Goal: Task Accomplishment & Management: Manage account settings

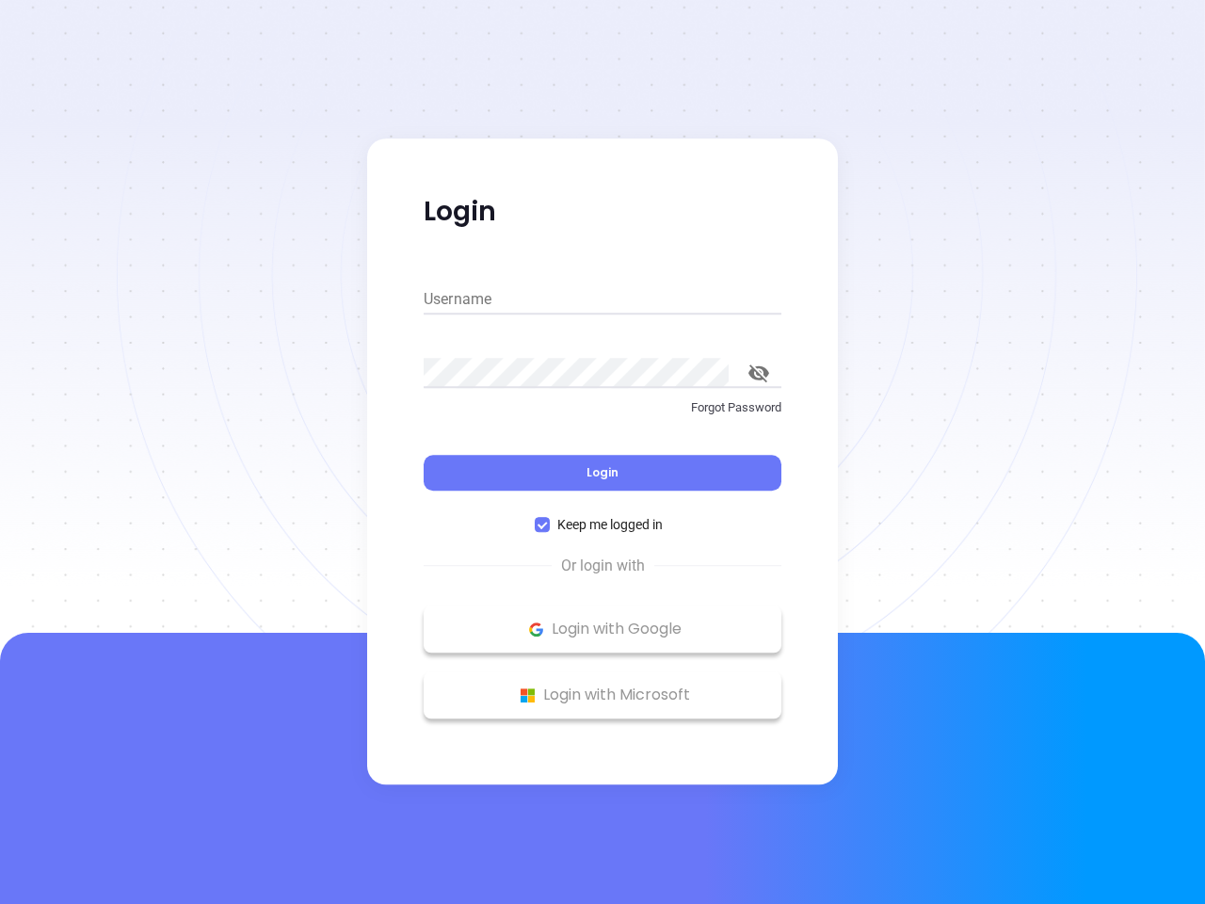
click at [602, 452] on div "Login" at bounding box center [603, 461] width 358 height 58
click at [602, 299] on input "Username" at bounding box center [603, 299] width 358 height 30
click at [759, 373] on icon "toggle password visibility" at bounding box center [758, 373] width 21 height 18
click at [602, 473] on span "Login" at bounding box center [602, 472] width 32 height 16
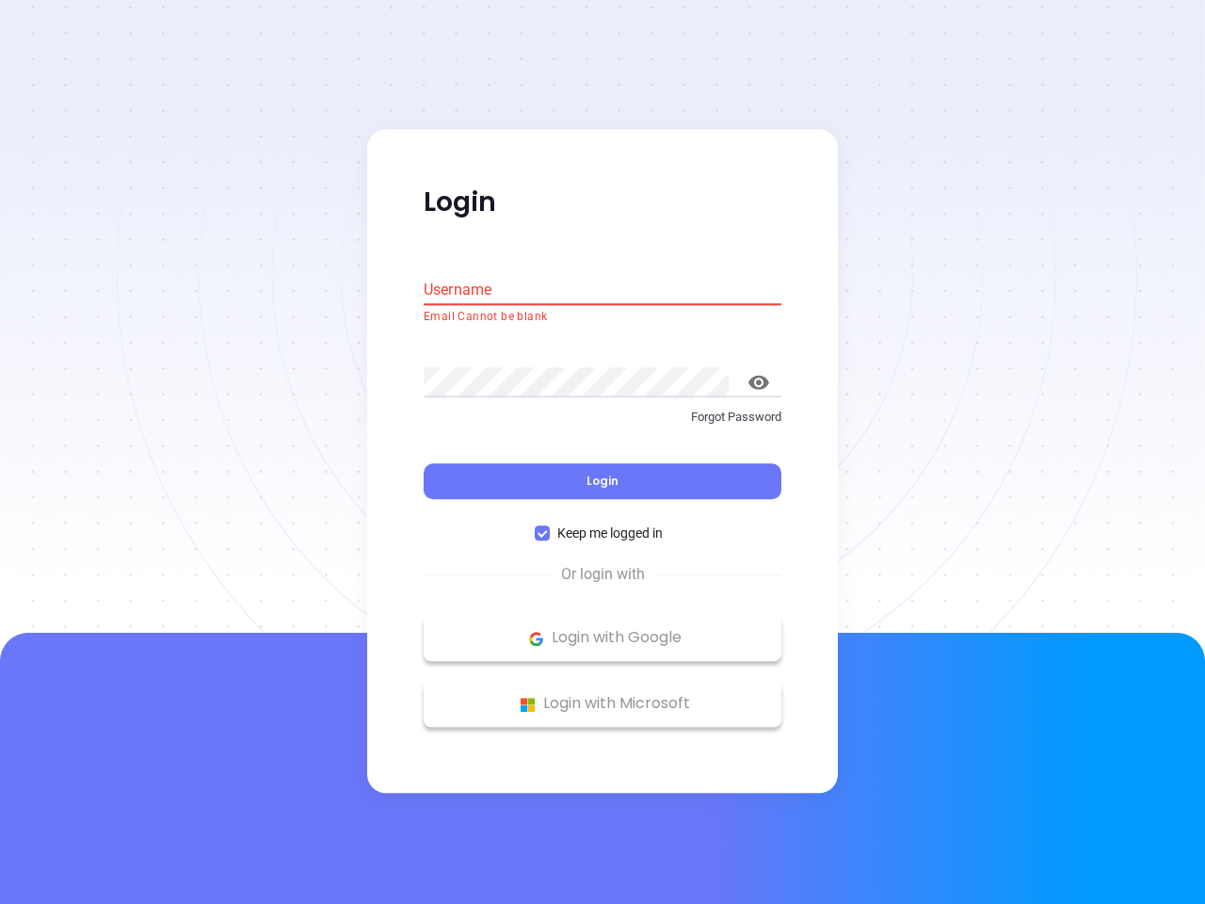
click at [602, 524] on span "Keep me logged in" at bounding box center [610, 533] width 120 height 21
click at [550, 526] on input "Keep me logged in" at bounding box center [542, 533] width 15 height 15
checkbox input "false"
click at [602, 629] on p "Login with Google" at bounding box center [602, 638] width 339 height 28
click at [602, 695] on p "Login with Microsoft" at bounding box center [602, 704] width 339 height 28
